Goal: Communication & Community: Connect with others

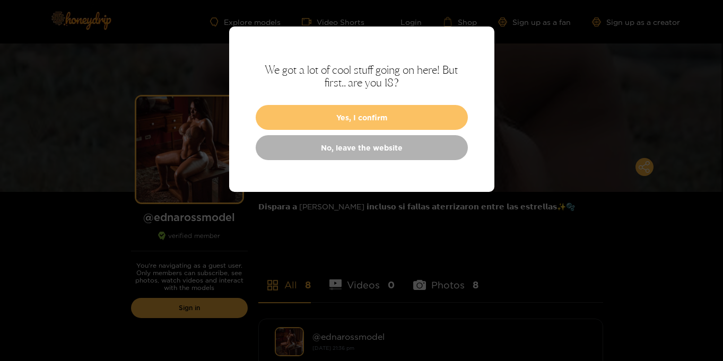
click at [389, 116] on button "Yes, I confirm" at bounding box center [362, 117] width 212 height 25
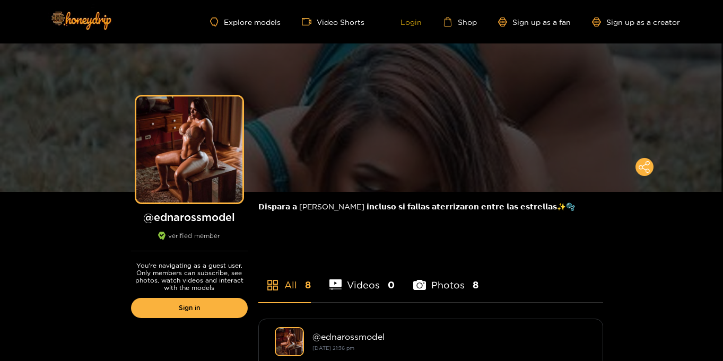
click at [412, 24] on link "Login" at bounding box center [404, 22] width 36 height 10
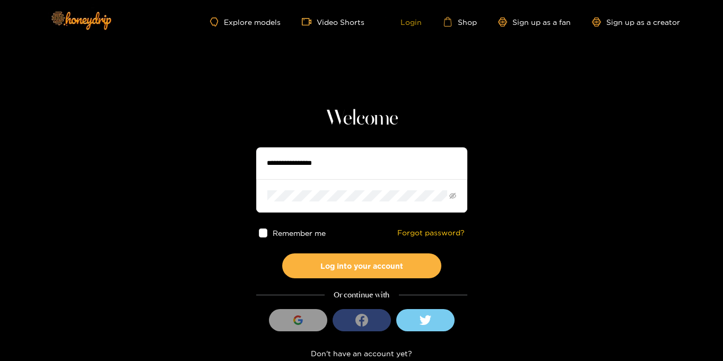
type input "**********"
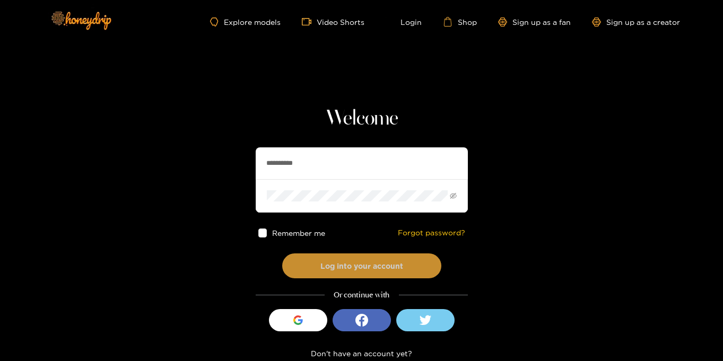
click at [359, 276] on button "Log into your account" at bounding box center [361, 266] width 159 height 25
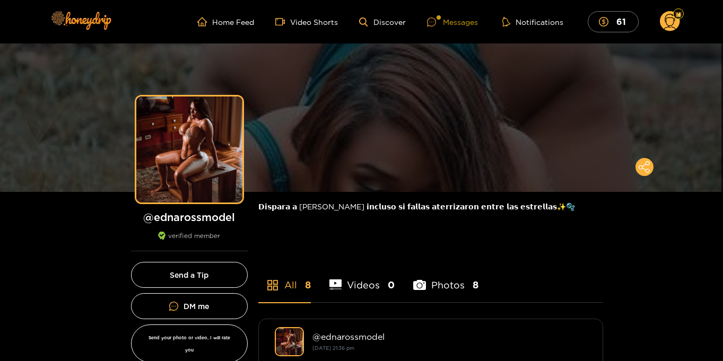
click at [452, 21] on div "Messages" at bounding box center [452, 22] width 51 height 12
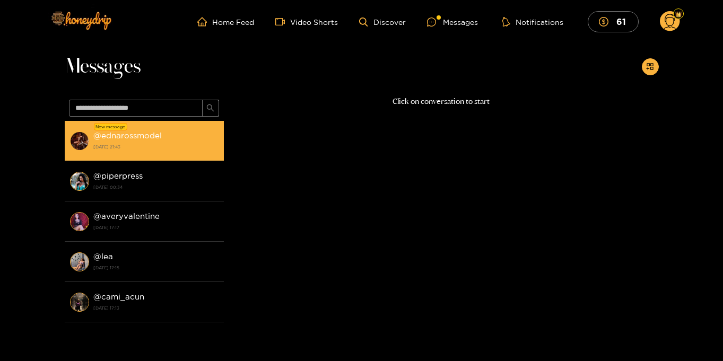
click at [178, 141] on div "@ ednarossmodel [DATE] 21:43" at bounding box center [155, 141] width 125 height 24
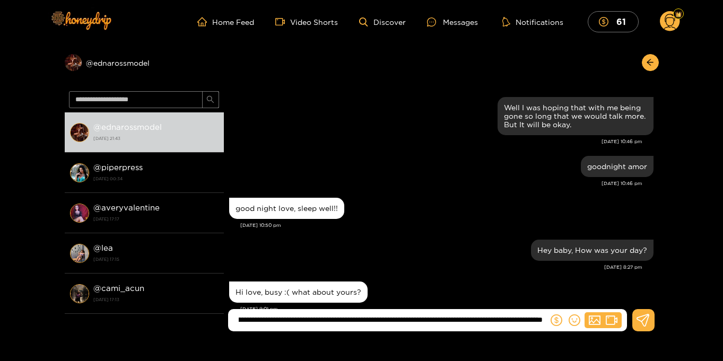
type input "**********"
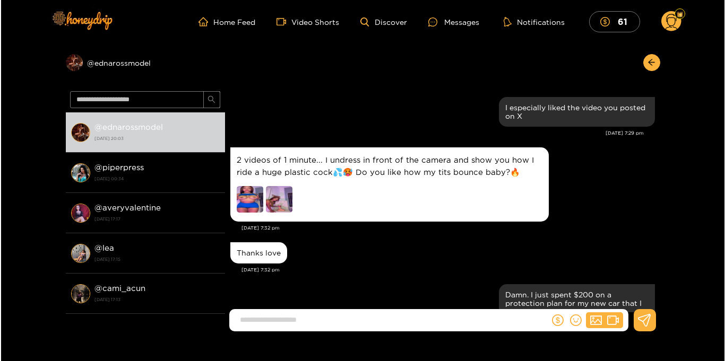
scroll to position [12401, 0]
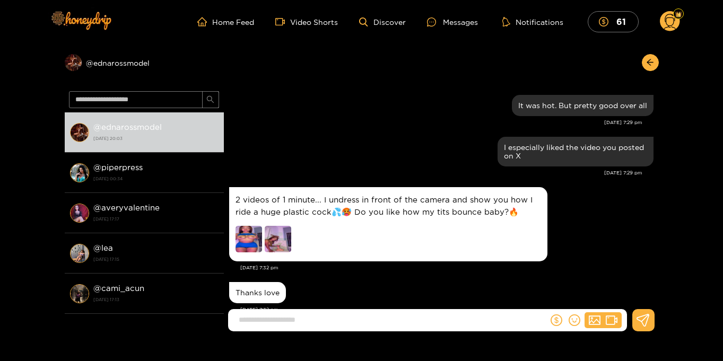
click at [287, 232] on img at bounding box center [278, 239] width 27 height 27
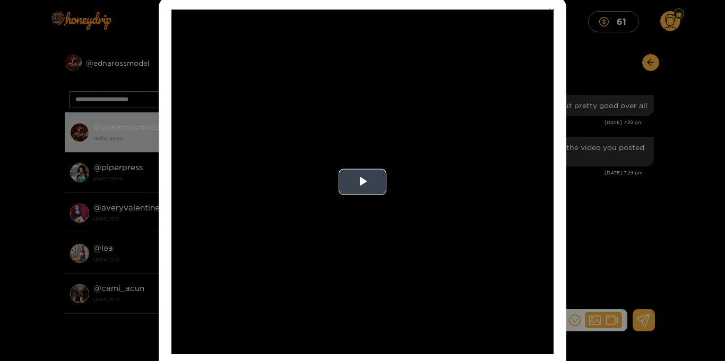
scroll to position [68, 0]
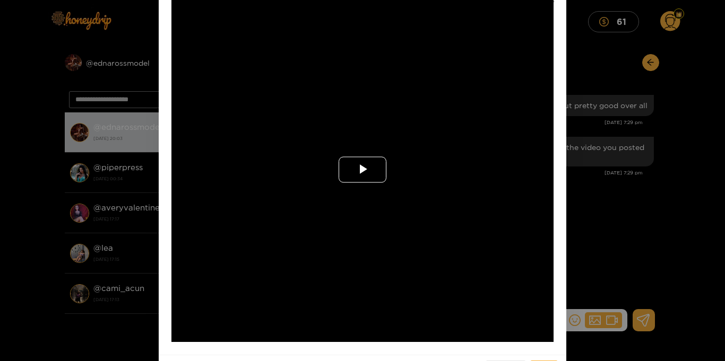
click at [362, 170] on span "Video Player" at bounding box center [362, 170] width 0 height 0
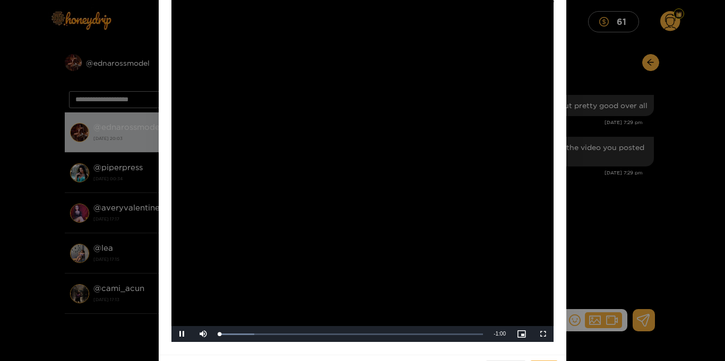
scroll to position [66, 0]
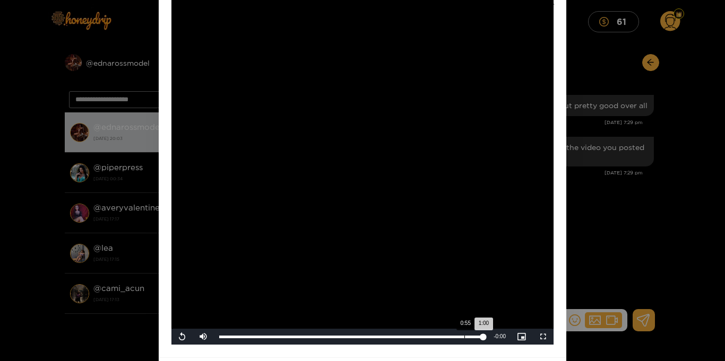
click at [463, 339] on div "Loaded : 100.00% 0:55 1:00" at bounding box center [351, 337] width 274 height 16
click at [459, 338] on div "0:55" at bounding box center [342, 337] width 246 height 3
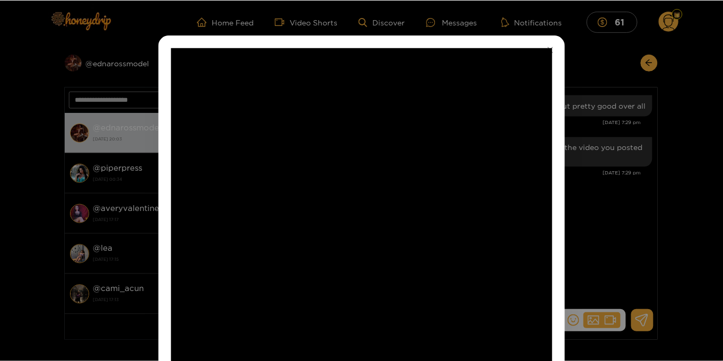
scroll to position [10, 0]
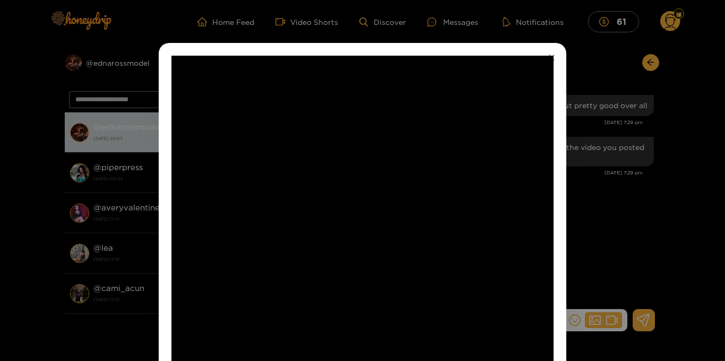
click at [548, 56] on icon "close" at bounding box center [551, 58] width 8 height 8
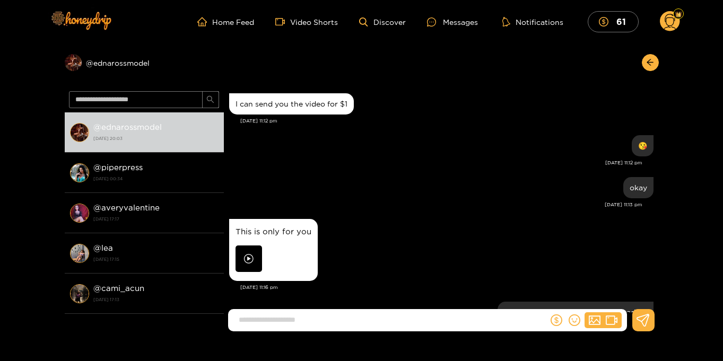
scroll to position [43332, 0]
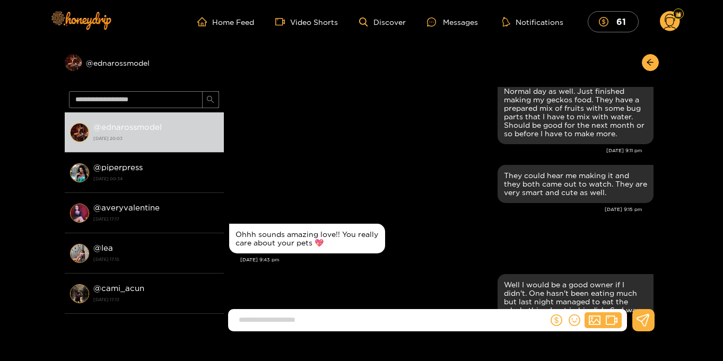
click at [334, 316] on input at bounding box center [390, 320] width 315 height 18
type input "**********"
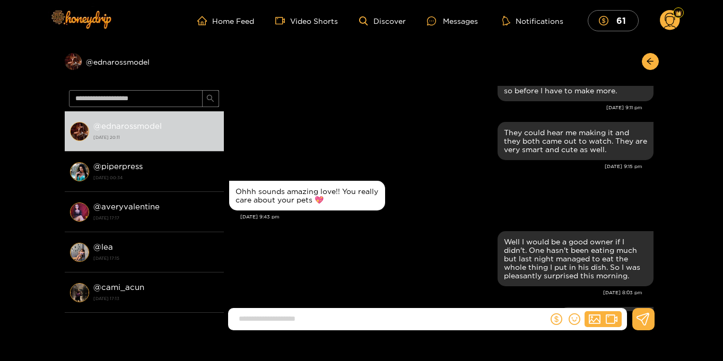
scroll to position [0, 0]
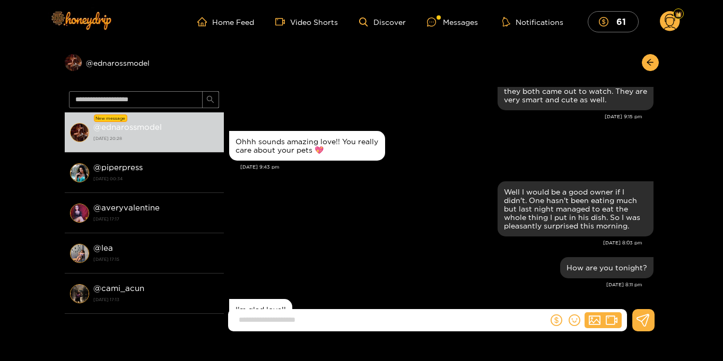
scroll to position [1105, 0]
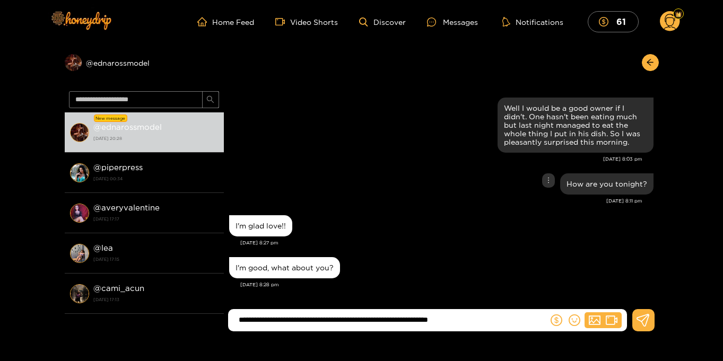
type input "**********"
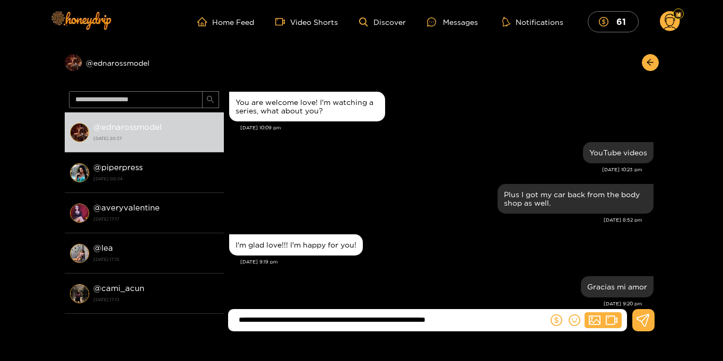
scroll to position [1136, 0]
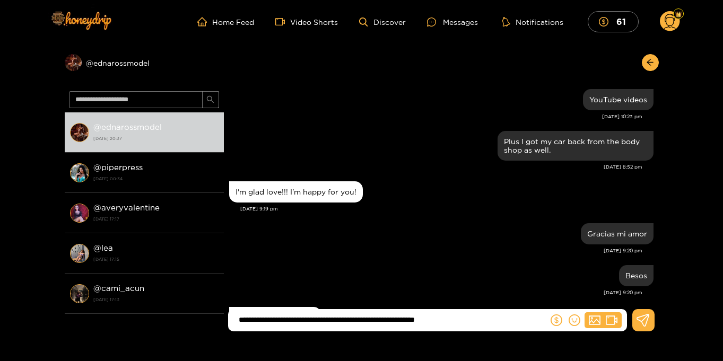
type input "**********"
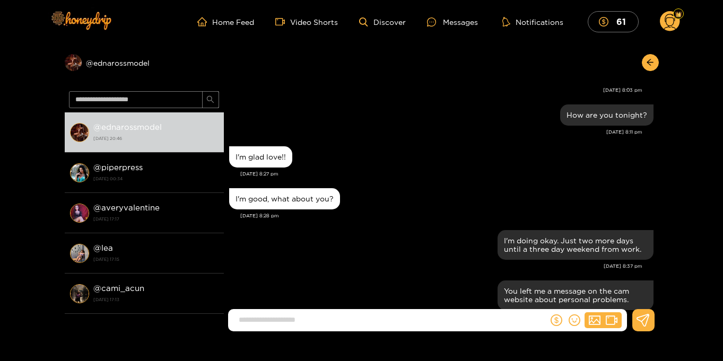
scroll to position [13143, 0]
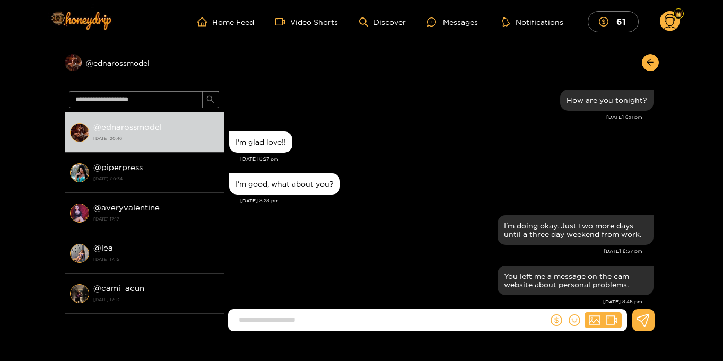
type input "*"
type input "**********"
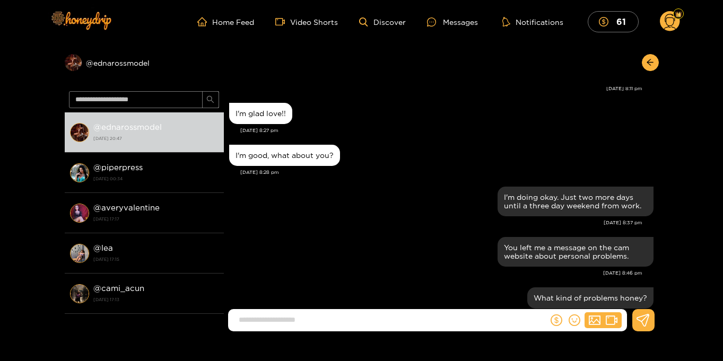
scroll to position [1, 0]
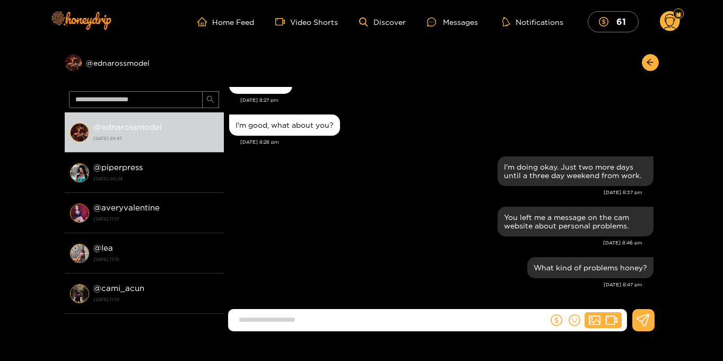
click at [669, 22] on circle at bounding box center [670, 21] width 20 height 20
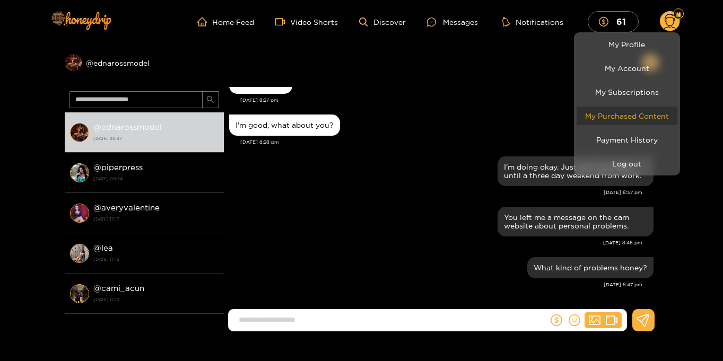
click at [622, 114] on link "My Purchased Content" at bounding box center [627, 116] width 101 height 19
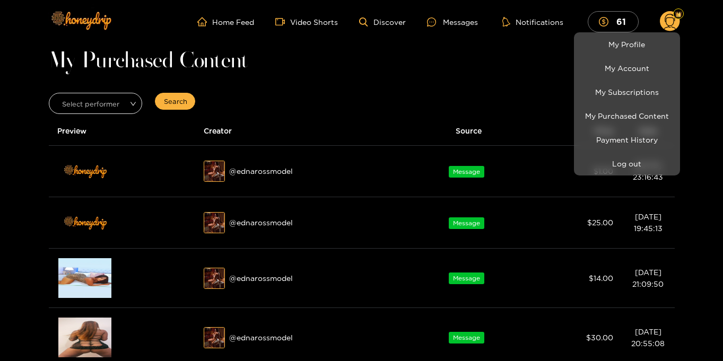
click at [695, 162] on div at bounding box center [361, 180] width 723 height 361
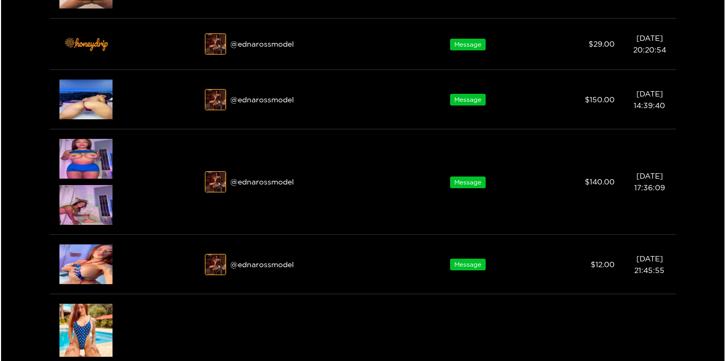
scroll to position [352, 0]
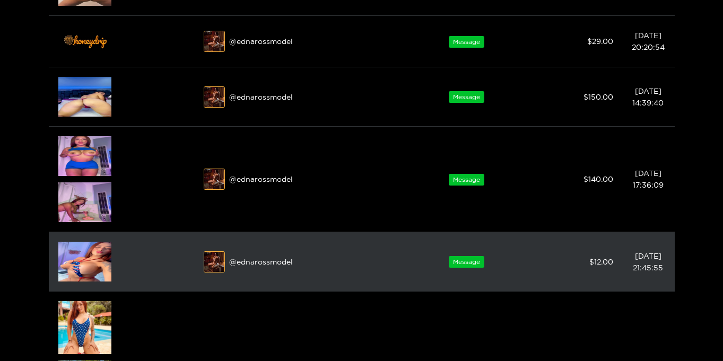
click at [83, 267] on img at bounding box center [84, 262] width 53 height 40
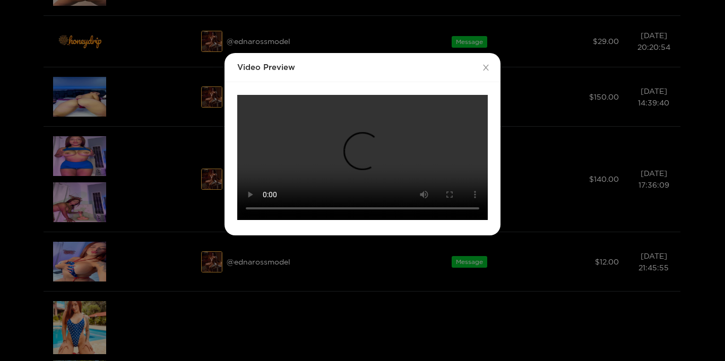
scroll to position [68, 0]
click at [485, 64] on icon "close" at bounding box center [486, 68] width 8 height 8
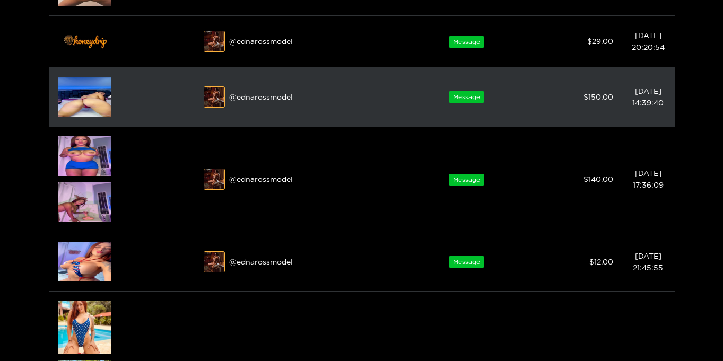
click at [83, 95] on img at bounding box center [84, 97] width 53 height 40
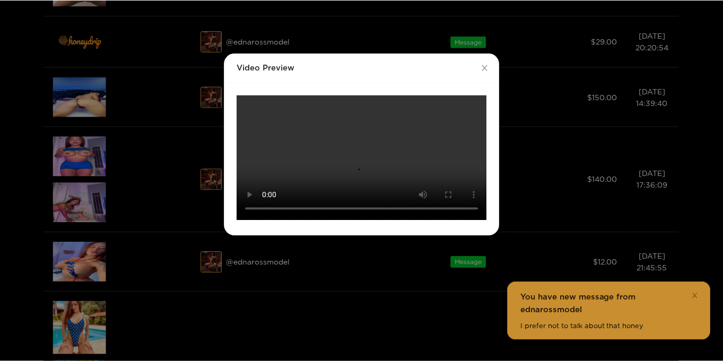
scroll to position [41, 0]
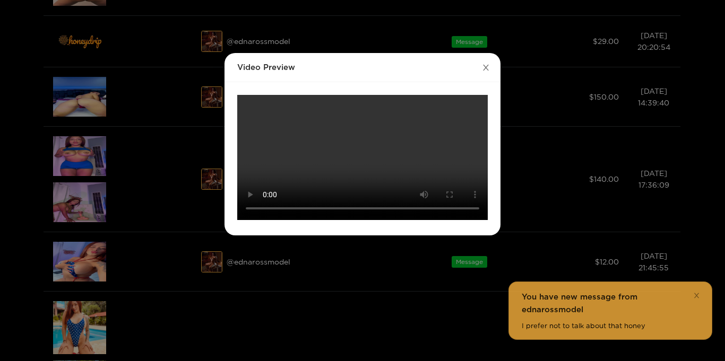
click at [478, 53] on span "Close" at bounding box center [485, 68] width 30 height 30
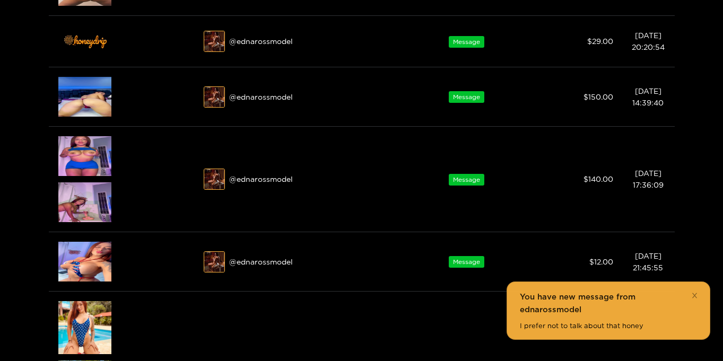
click at [566, 321] on div "I prefer not to talk about that honey" at bounding box center [608, 325] width 177 height 11
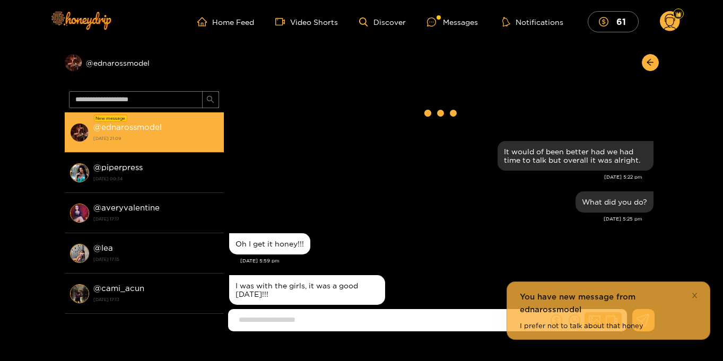
scroll to position [1059, 0]
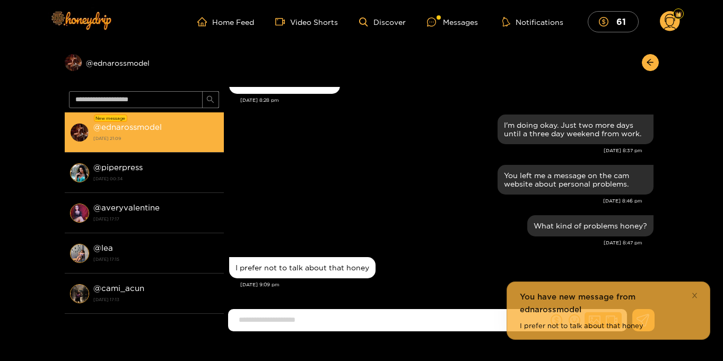
click at [145, 133] on div "@ ednarossmodel 27 August 2025 21:09" at bounding box center [155, 132] width 125 height 24
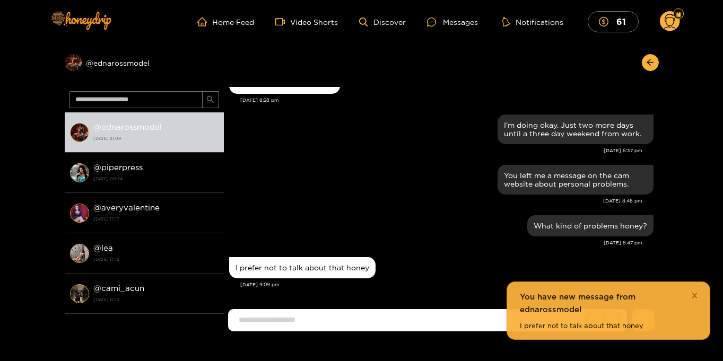
click at [693, 296] on icon "close" at bounding box center [694, 295] width 7 height 7
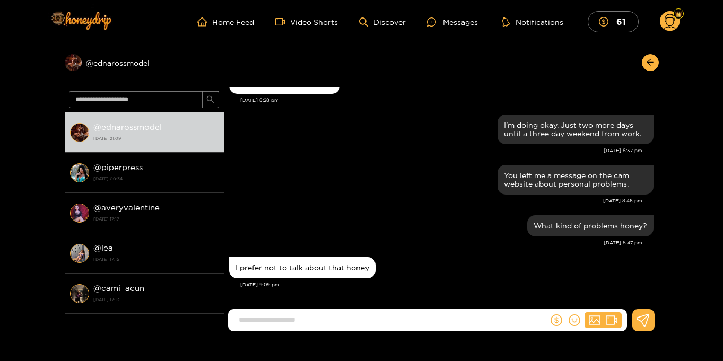
scroll to position [1, 0]
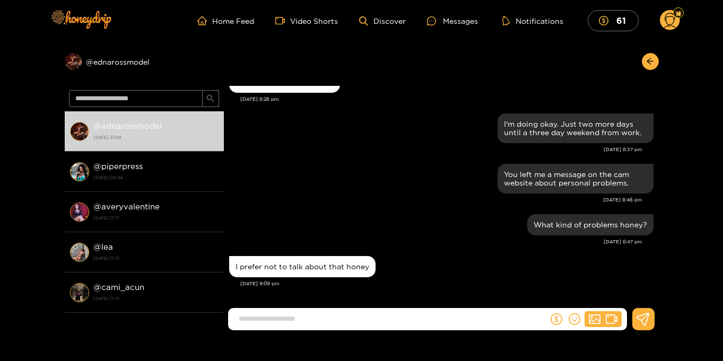
click at [281, 317] on input at bounding box center [390, 319] width 315 height 18
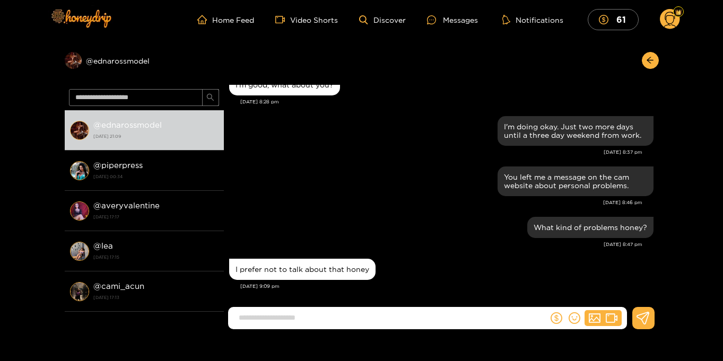
scroll to position [1000, 0]
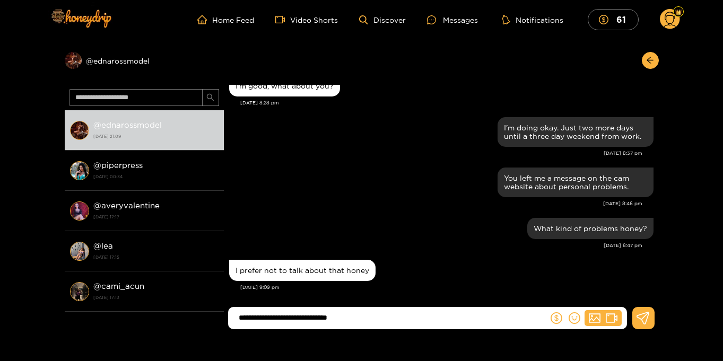
type input "**********"
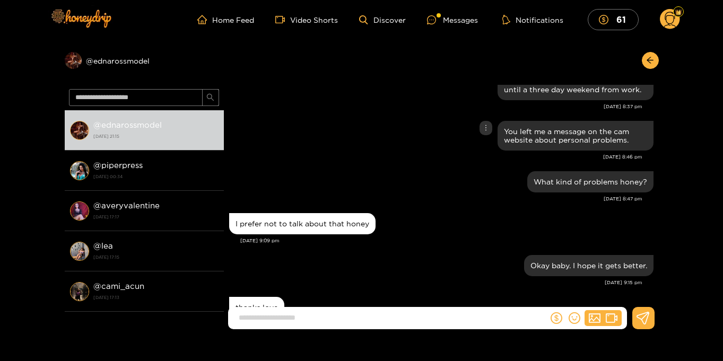
scroll to position [1088, 0]
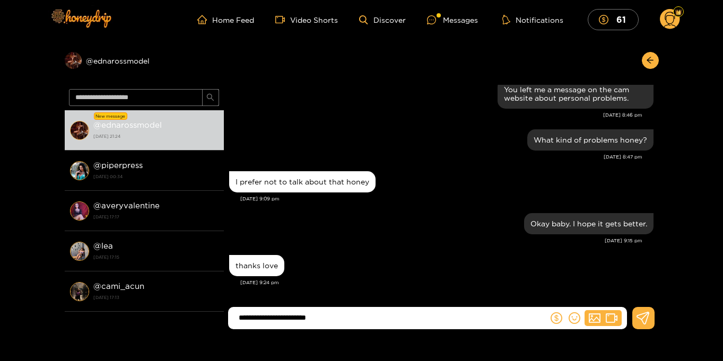
type input "**********"
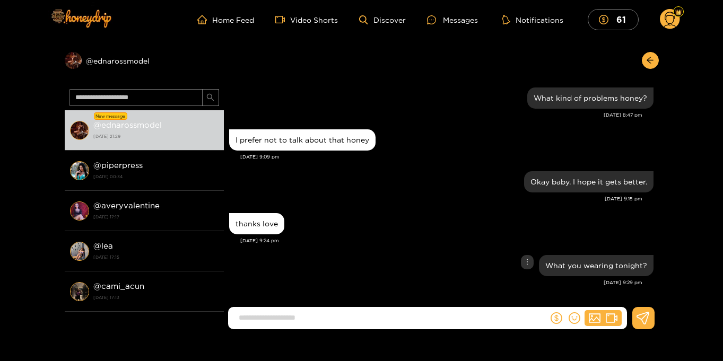
click at [415, 266] on div "What you wearing tonight?" at bounding box center [441, 265] width 424 height 27
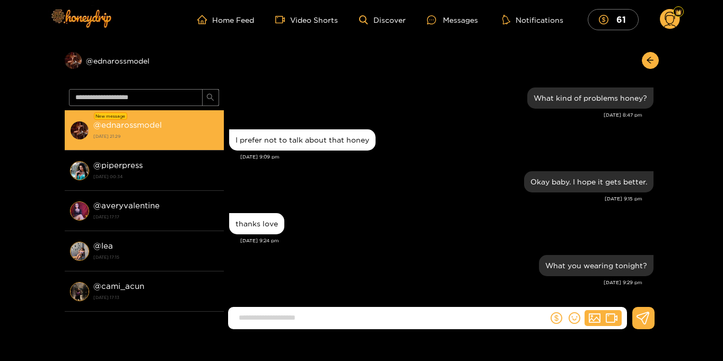
click at [213, 119] on div "@ ednarossmodel 27 August 2025 21:29" at bounding box center [155, 130] width 125 height 24
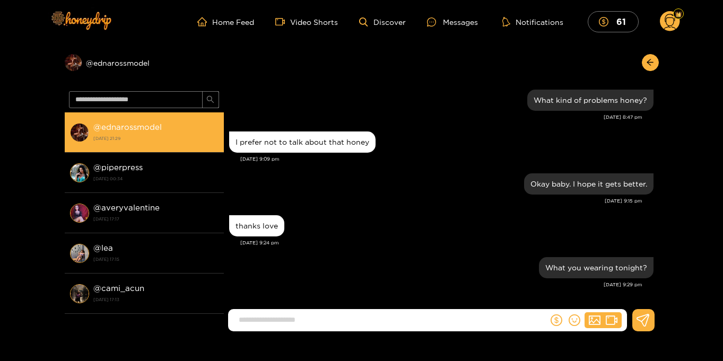
scroll to position [996, 0]
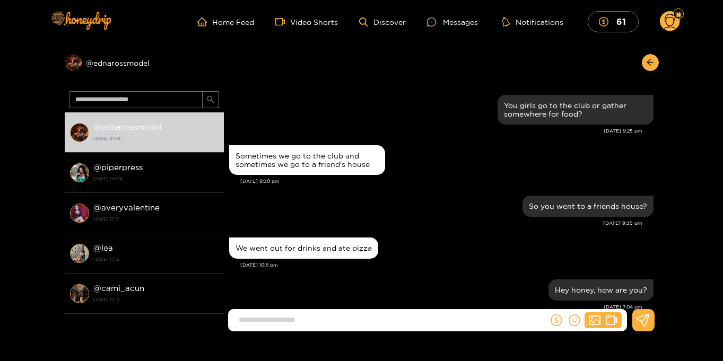
scroll to position [996, 0]
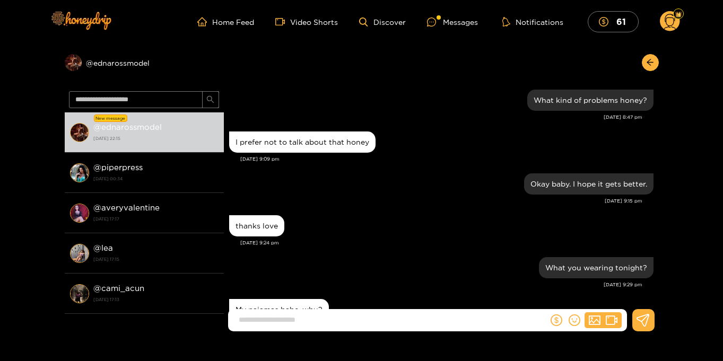
scroll to position [1038, 0]
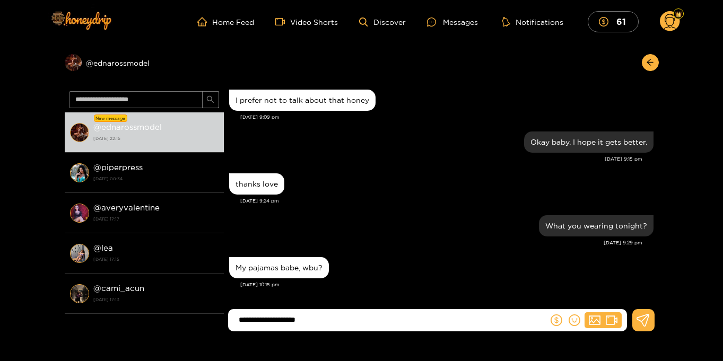
type input "**********"
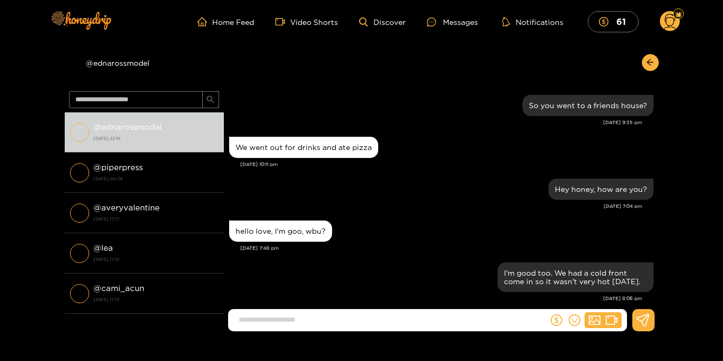
scroll to position [979, 0]
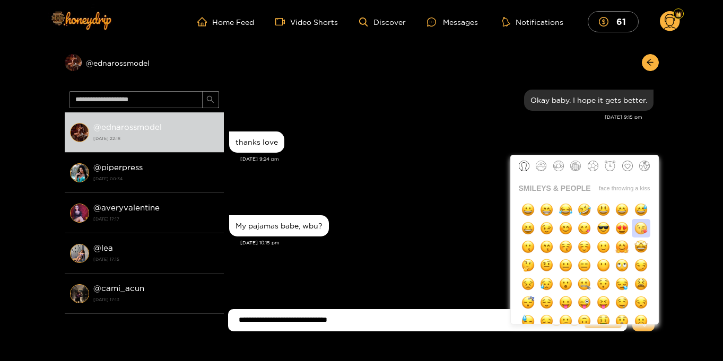
click at [642, 231] on img "button" at bounding box center [640, 228] width 13 height 13
type input "**********"
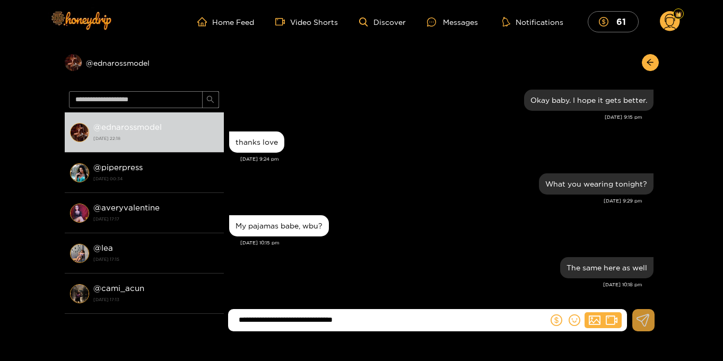
click at [641, 320] on icon at bounding box center [642, 320] width 13 height 13
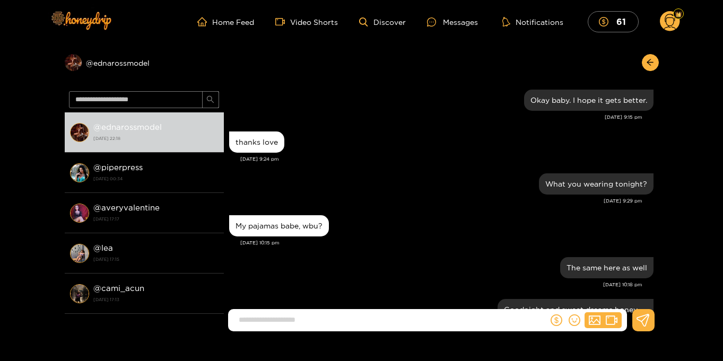
scroll to position [1029, 0]
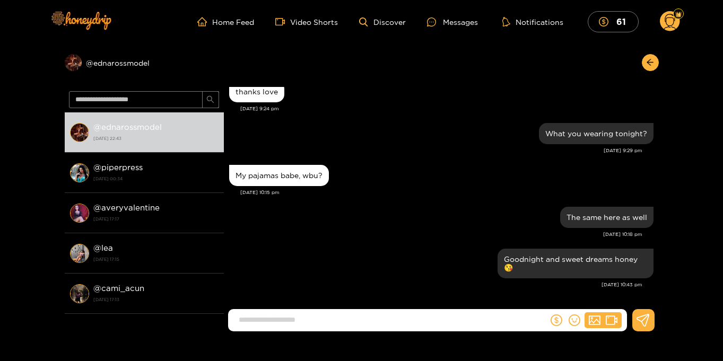
click at [673, 19] on circle at bounding box center [670, 21] width 20 height 20
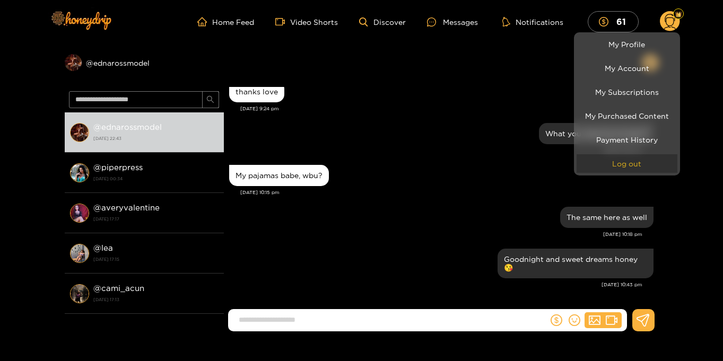
click at [642, 158] on button "Log out" at bounding box center [627, 163] width 101 height 19
